Goal: Task Accomplishment & Management: Use online tool/utility

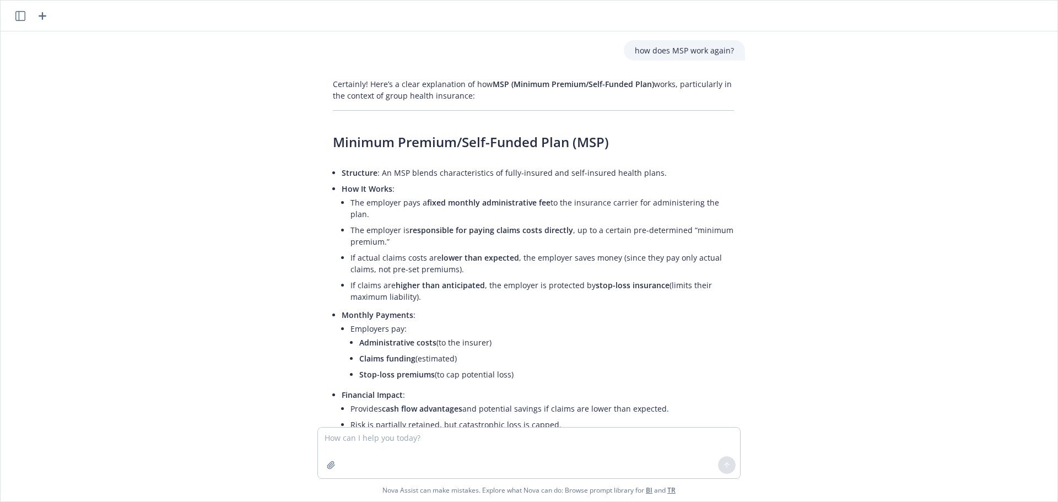
scroll to position [1457, 0]
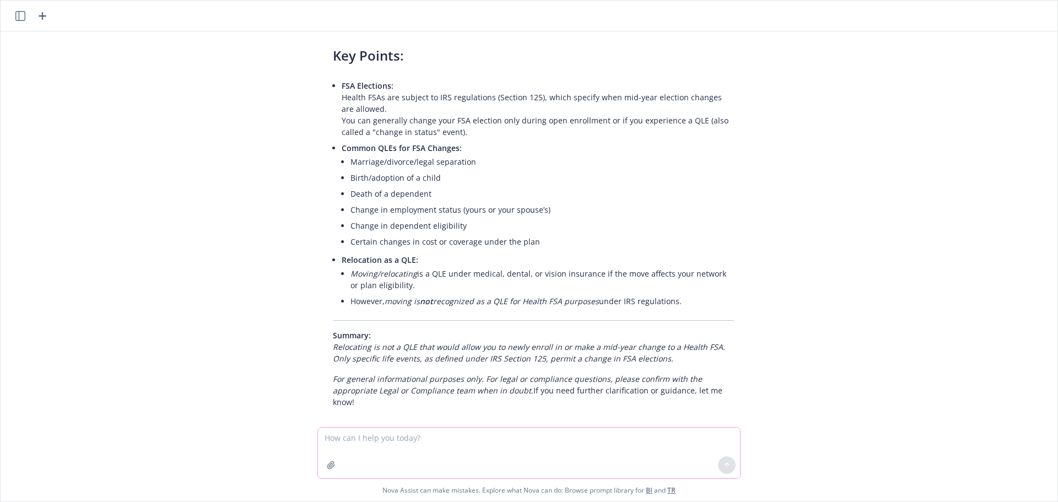
click at [417, 438] on textarea at bounding box center [529, 453] width 422 height 51
paste textarea "Work: Prior to joining Newfront, [PERSON_NAME] started her employee benefits ca…"
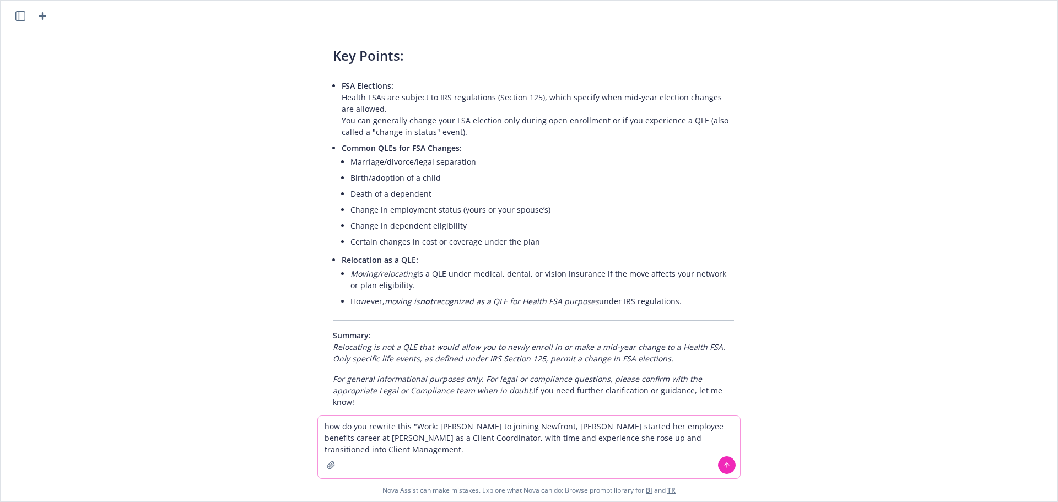
type textarea "how do you rewrite this "Work: Prior to joining Newfront, [PERSON_NAME] started…"
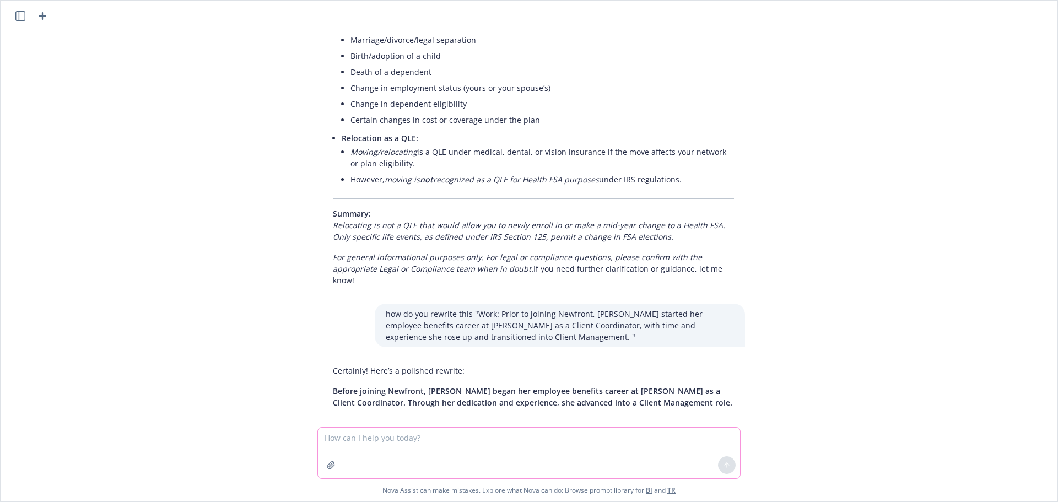
scroll to position [1579, 0]
click at [475, 404] on div "how does MSP work again? Certainly! Here’s a clear explanation of how MSP (Mini…" at bounding box center [529, 229] width 1048 height 396
click at [529, 402] on div "how does MSP work again? Certainly! Here’s a clear explanation of how MSP (Mini…" at bounding box center [529, 229] width 1048 height 396
click at [617, 398] on div "Certainly! Here’s a polished rewrite: Before joining Newfront, [PERSON_NAME] be…" at bounding box center [533, 386] width 423 height 52
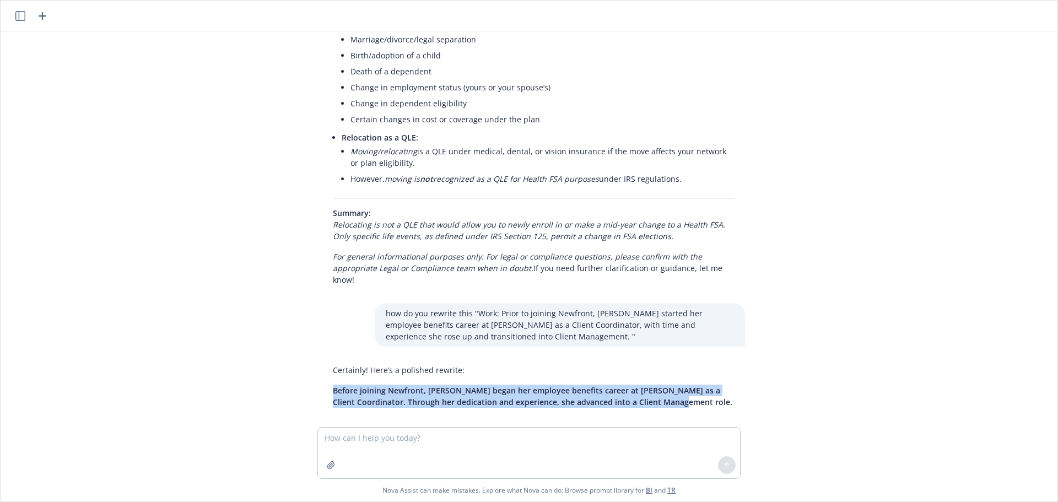
drag, startPoint x: 649, startPoint y: 388, endPoint x: 330, endPoint y: 383, distance: 319.2
click at [333, 385] on p "Before joining Newfront, [PERSON_NAME] began her employee benefits career at [P…" at bounding box center [533, 396] width 401 height 23
copy span "Before joining Newfront, [PERSON_NAME] began her employee benefits career at [P…"
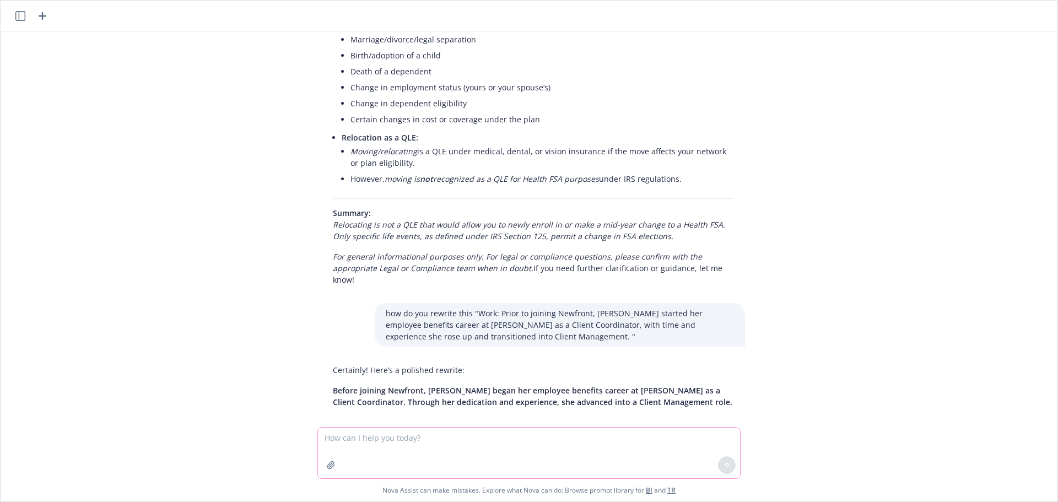
click at [491, 437] on textarea at bounding box center [529, 453] width 422 height 51
click at [421, 442] on textarea "rewrite this" at bounding box center [529, 453] width 422 height 51
paste textarea "Before joining Newfront, [PERSON_NAME] began her employee benefits career at [P…"
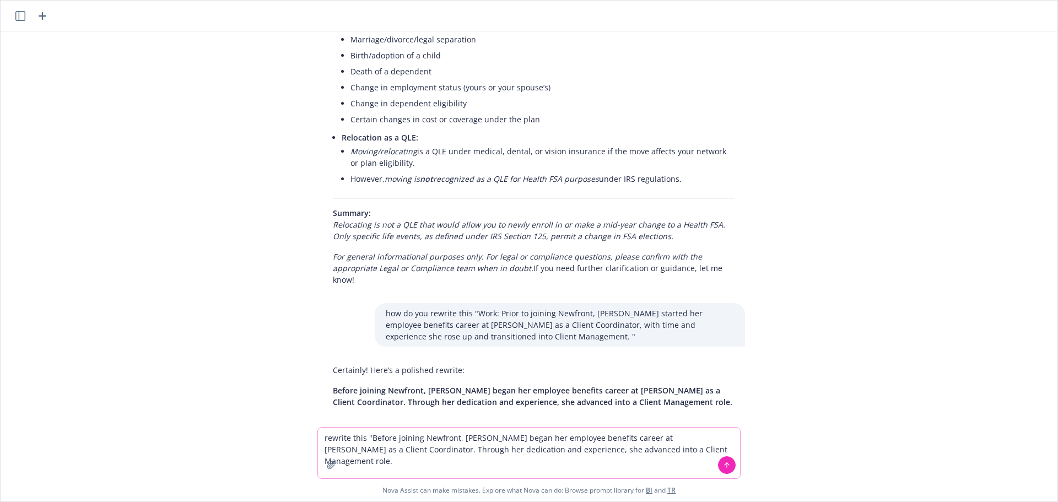
drag, startPoint x: 688, startPoint y: 454, endPoint x: 374, endPoint y: 442, distance: 314.4
click at [374, 442] on textarea "rewrite this "Before joining Newfront, [PERSON_NAME] began her employee benefit…" at bounding box center [529, 453] width 422 height 51
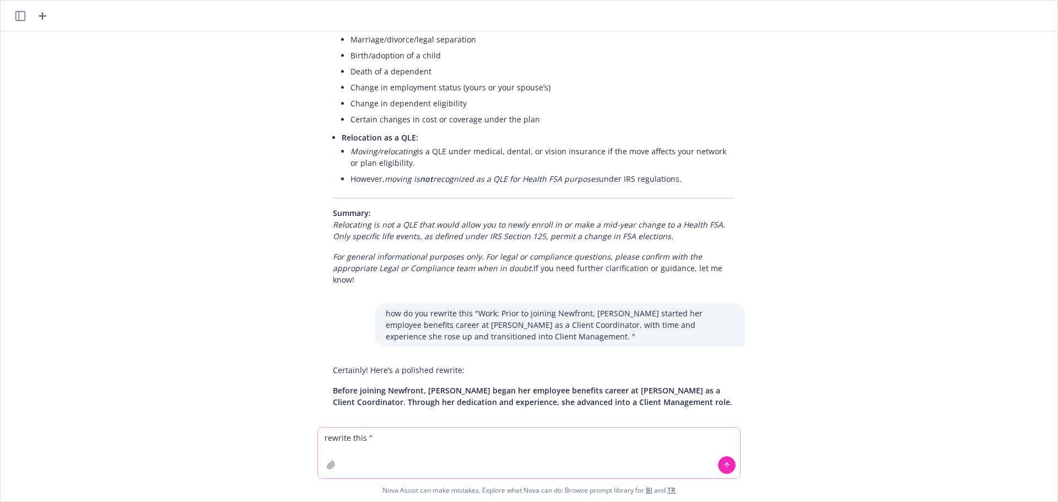
click at [383, 430] on textarea "rewrite this "" at bounding box center [529, 453] width 422 height 51
paste textarea "[PERSON_NAME] is big on family, relationships, and quality time."
type textarea "rewrite this "[PERSON_NAME] is big on family, relationships, and quality time. ""
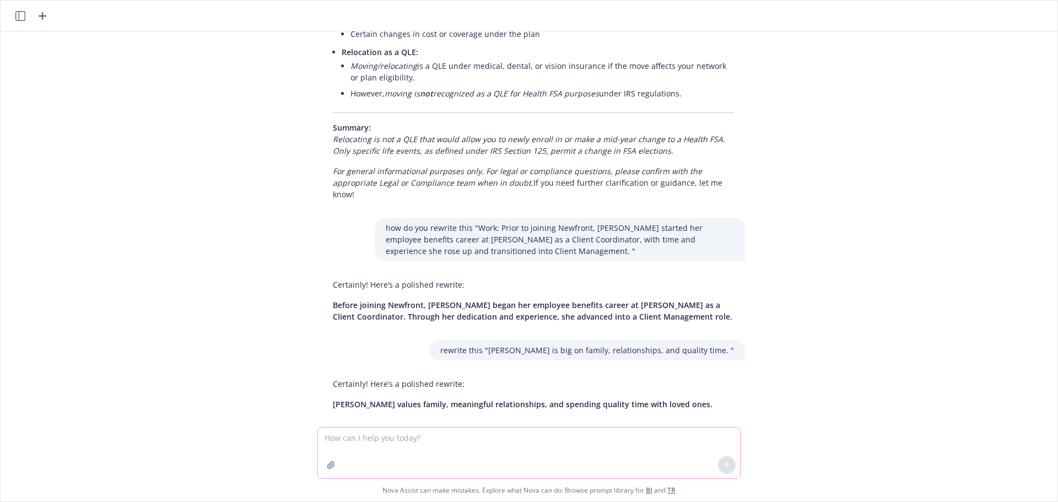
scroll to position [1667, 0]
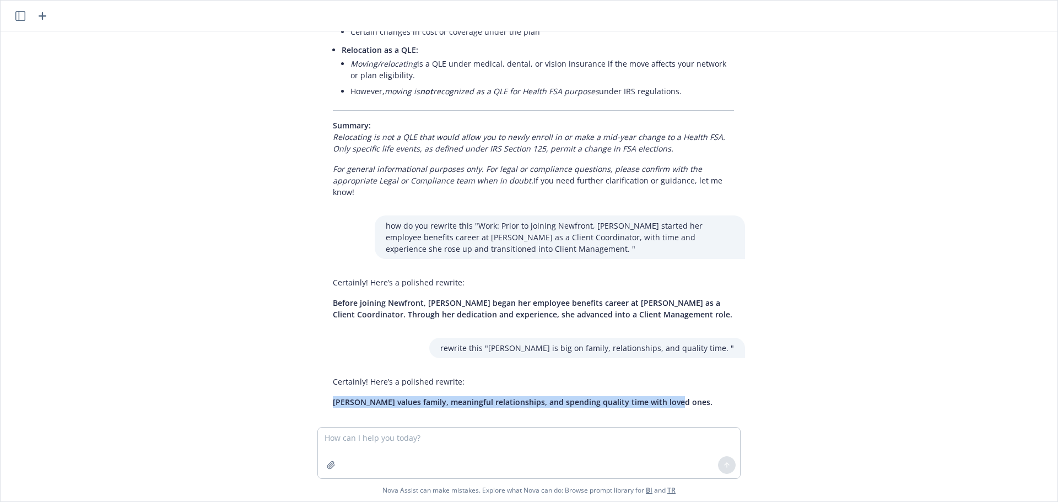
drag, startPoint x: 671, startPoint y: 392, endPoint x: 330, endPoint y: 394, distance: 341.2
click at [330, 394] on div "Certainly! Here’s a polished rewrite: [PERSON_NAME] values family, meaningful r…" at bounding box center [523, 391] width 402 height 41
copy span "[PERSON_NAME] values family, meaningful relationships, and spending quality tim…"
click at [439, 438] on textarea at bounding box center [529, 453] width 422 height 51
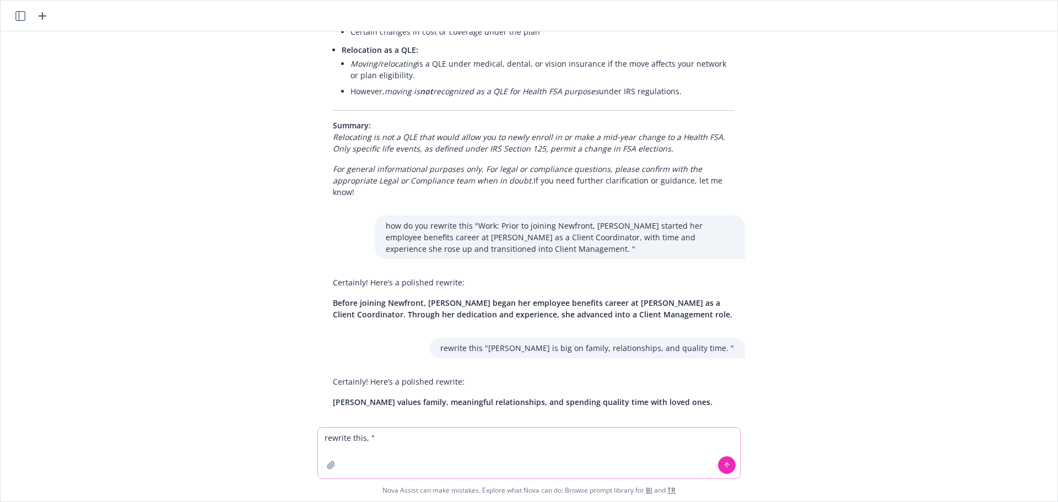
paste textarea "Outdoor walks/hikes, cooking, baking, reading, podcasts, decompressing, and lea…"
type textarea "rewrite this, "Outdoor walks/hikes, cooking, baking, reading, podcasts, decompr…"
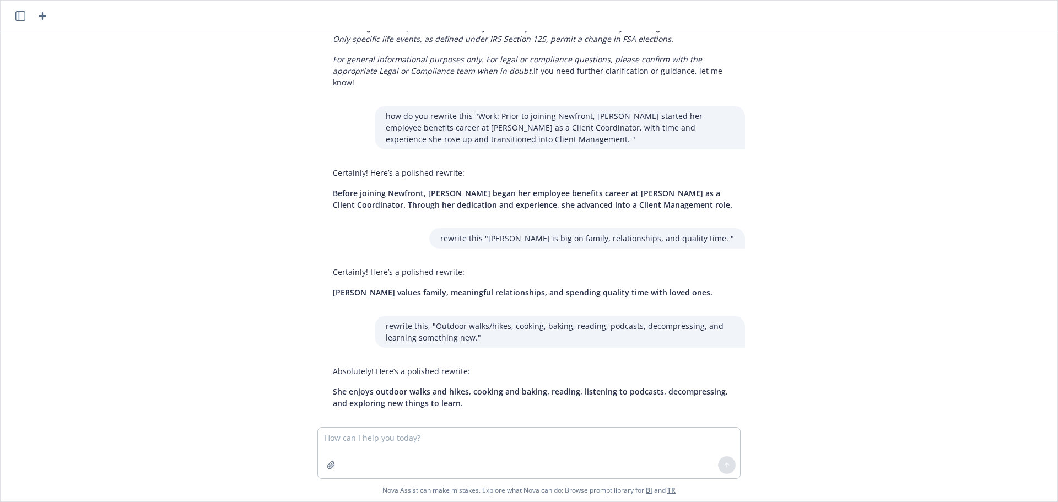
scroll to position [1777, 0]
click at [455, 411] on div "how does MSP work again? Certainly! Here’s a clear explanation of how MSP (Mini…" at bounding box center [529, 229] width 1048 height 396
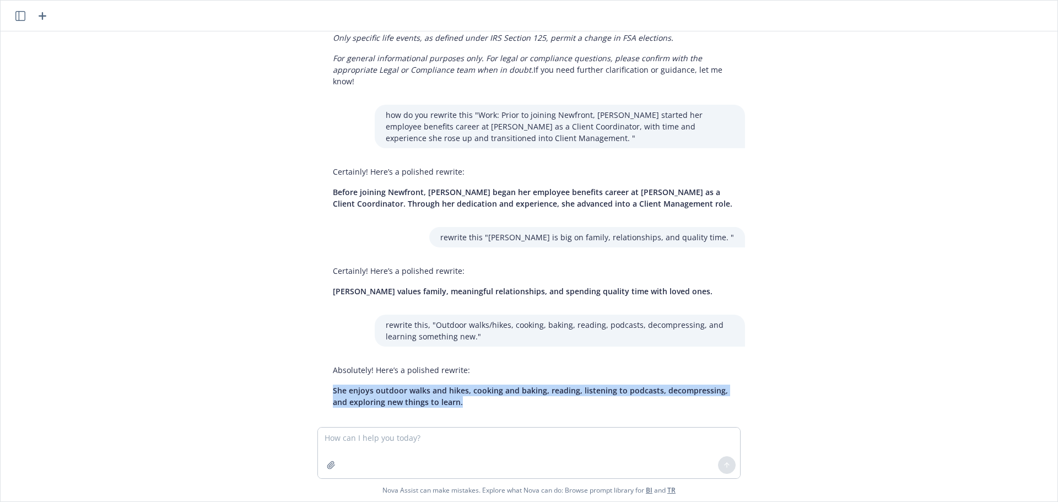
drag, startPoint x: 460, startPoint y: 390, endPoint x: 330, endPoint y: 382, distance: 130.3
click at [333, 385] on p "She enjoys outdoor walks and hikes, cooking and baking, reading, listening to p…" at bounding box center [533, 396] width 401 height 23
copy span "She enjoys outdoor walks and hikes, cooking and baking, reading, listening to p…"
